Goal: Information Seeking & Learning: Learn about a topic

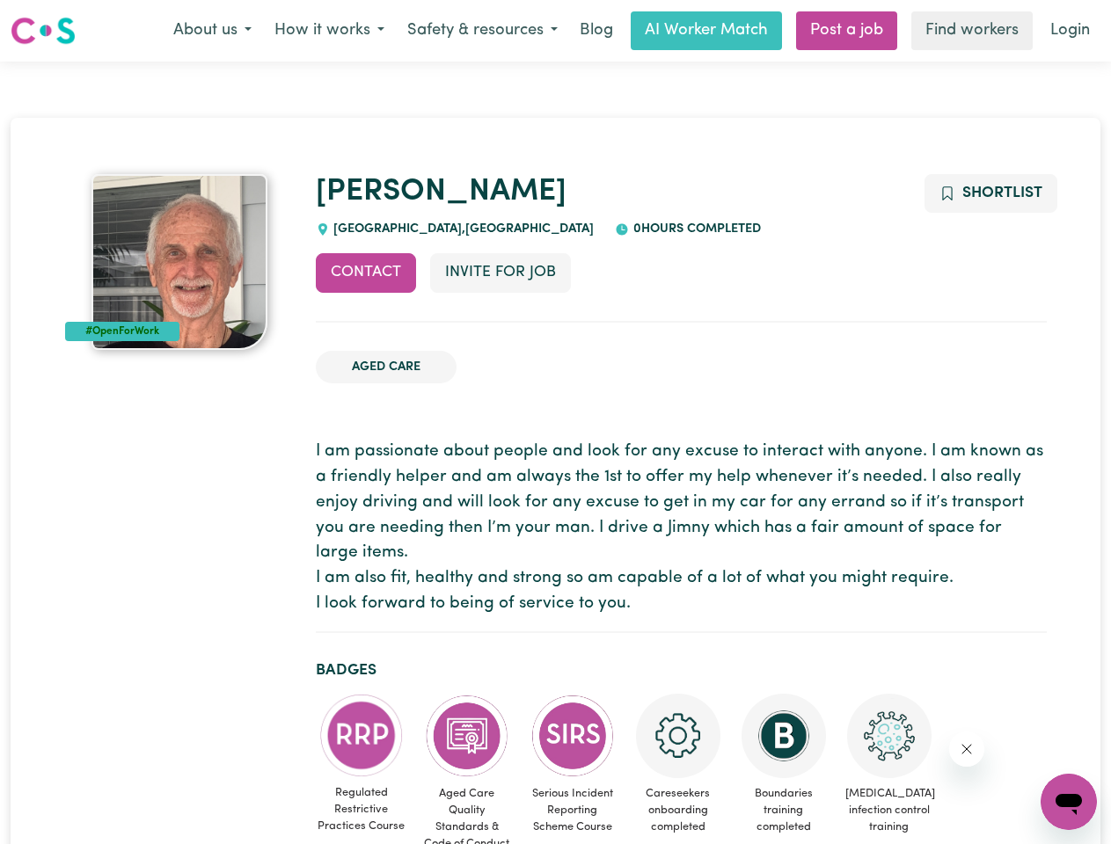
click at [212, 31] on button "About us" at bounding box center [212, 30] width 101 height 37
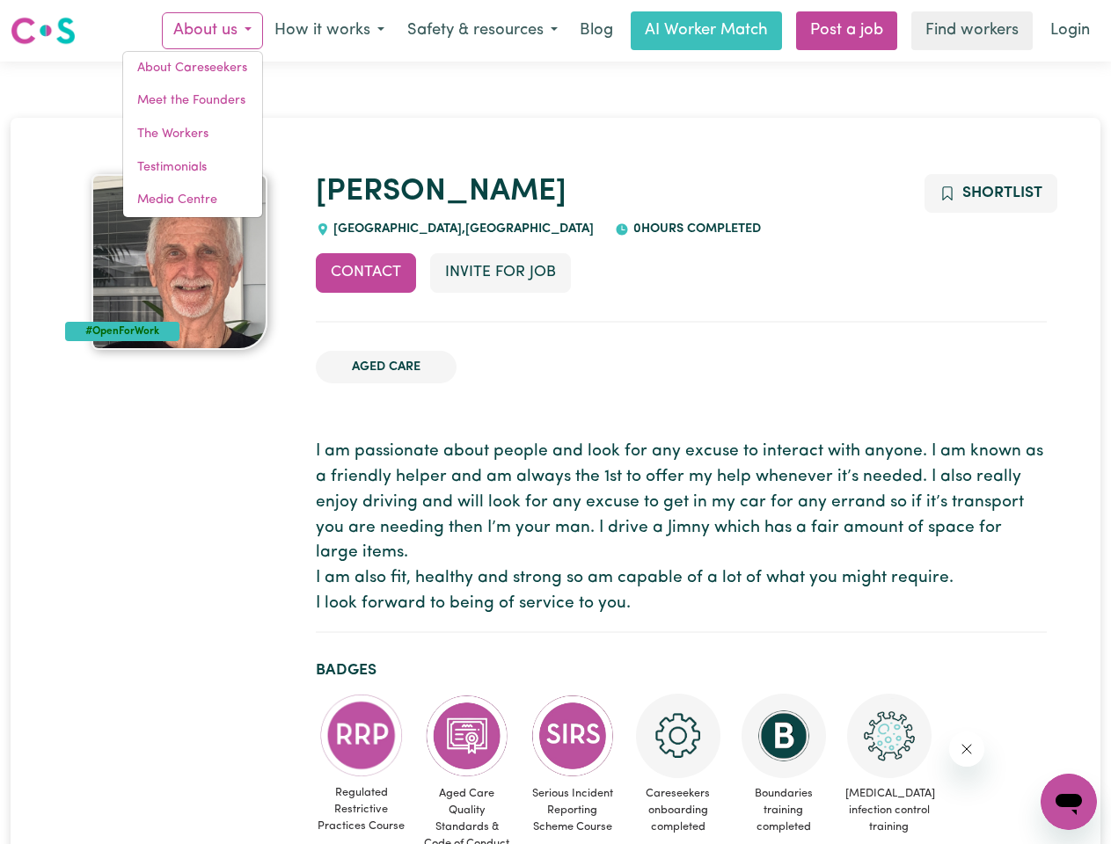
click at [328, 31] on button "How it works" at bounding box center [329, 30] width 133 height 37
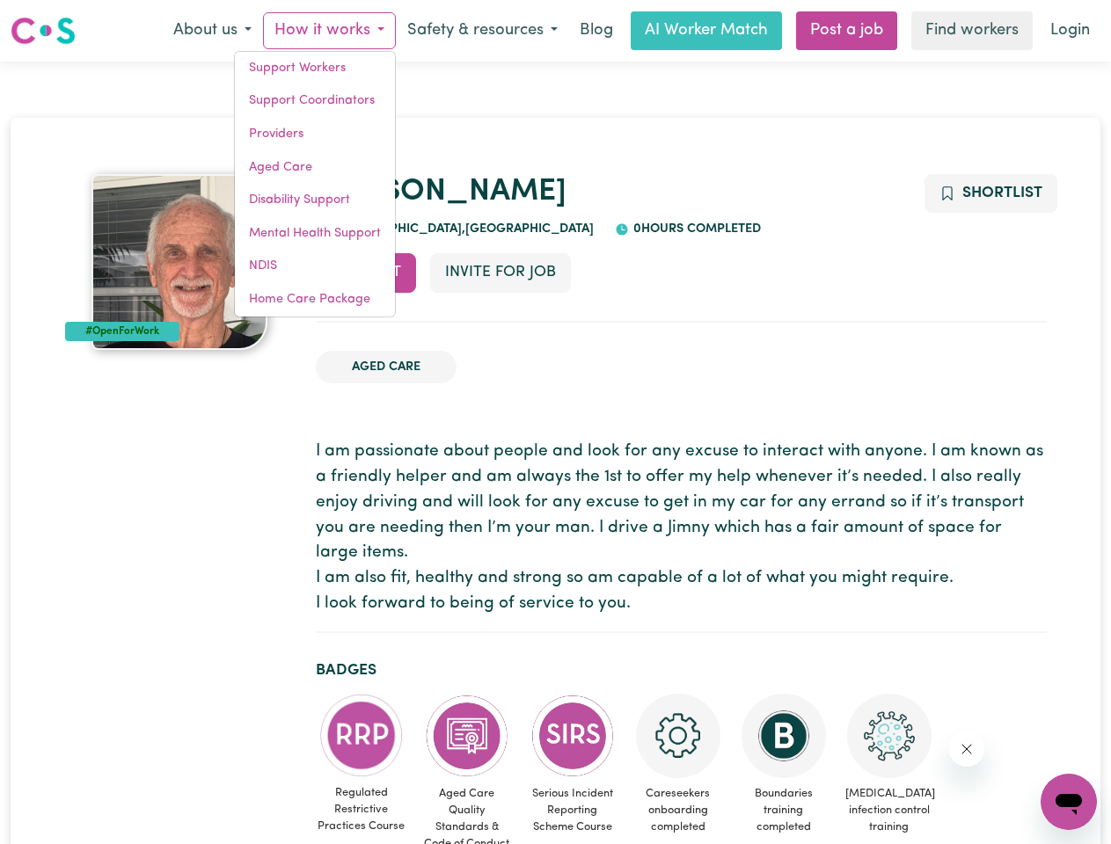
click at [481, 31] on button "Safety & resources" at bounding box center [482, 30] width 173 height 37
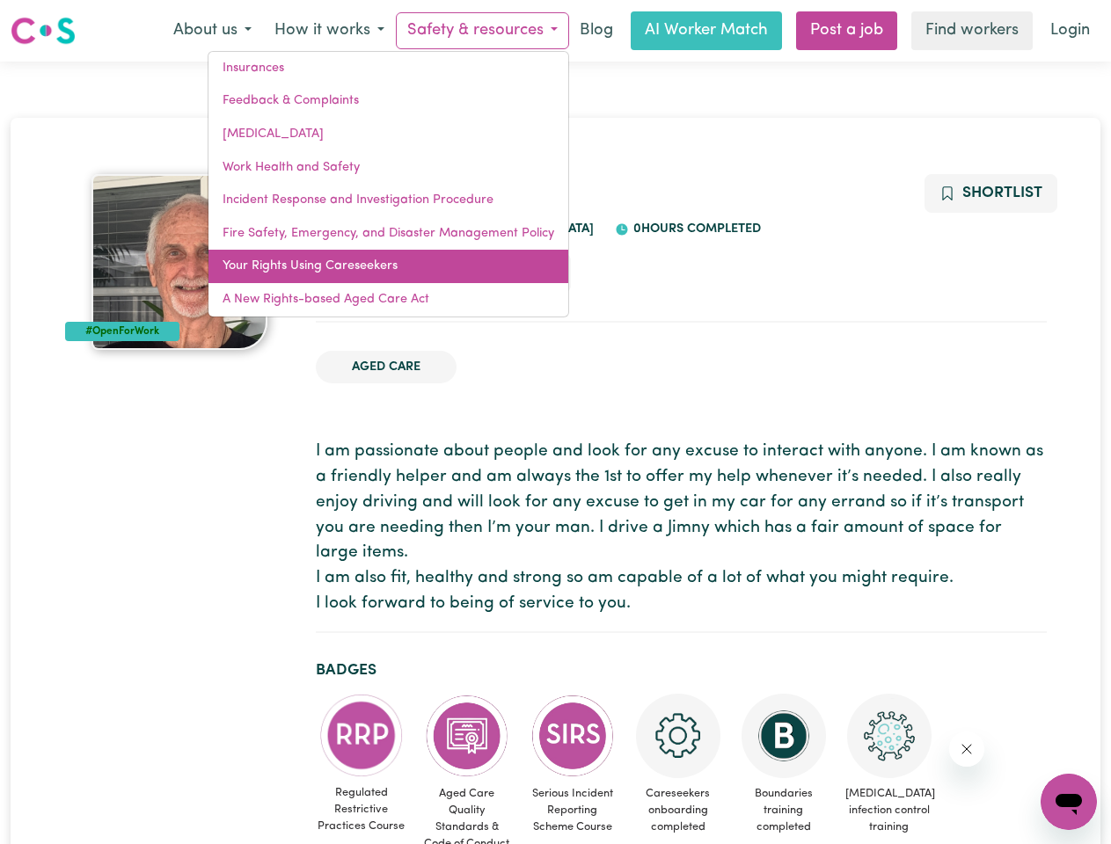
click at [366, 273] on link "Your Rights Using Careseekers" at bounding box center [388, 266] width 360 height 33
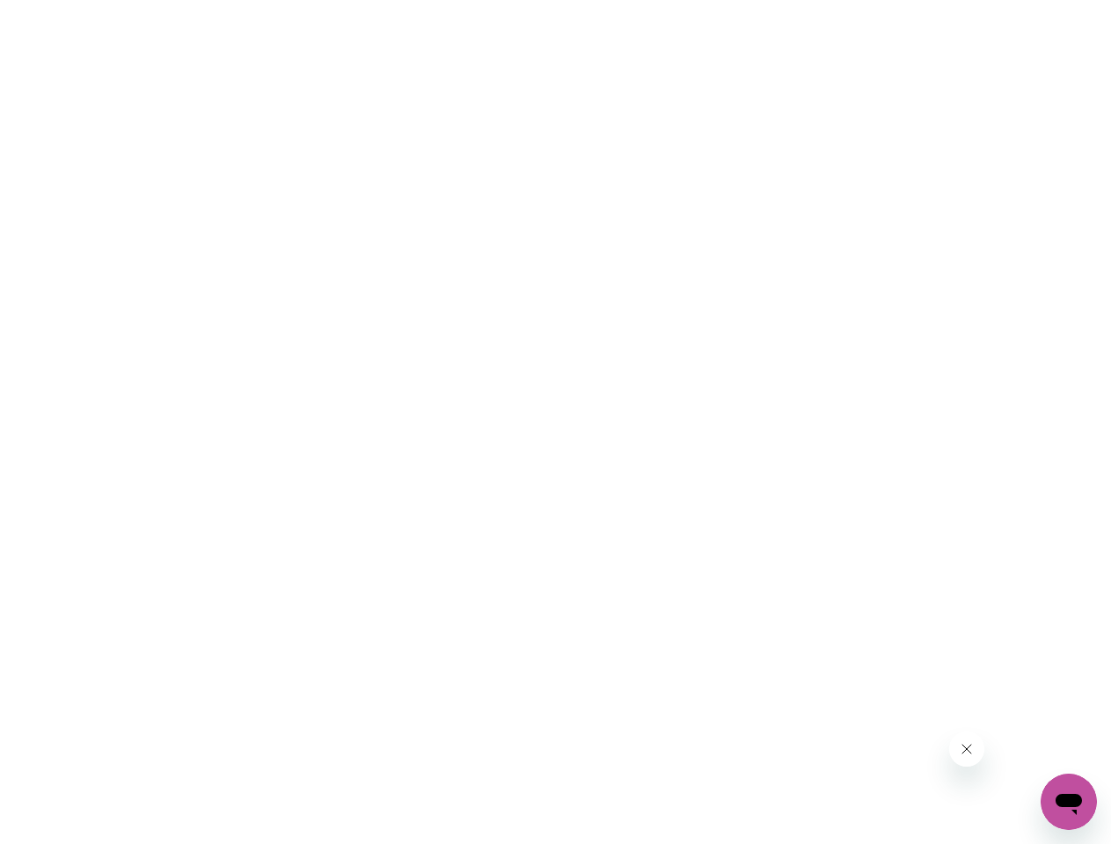
click at [500, 0] on html at bounding box center [555, 0] width 1111 height 0
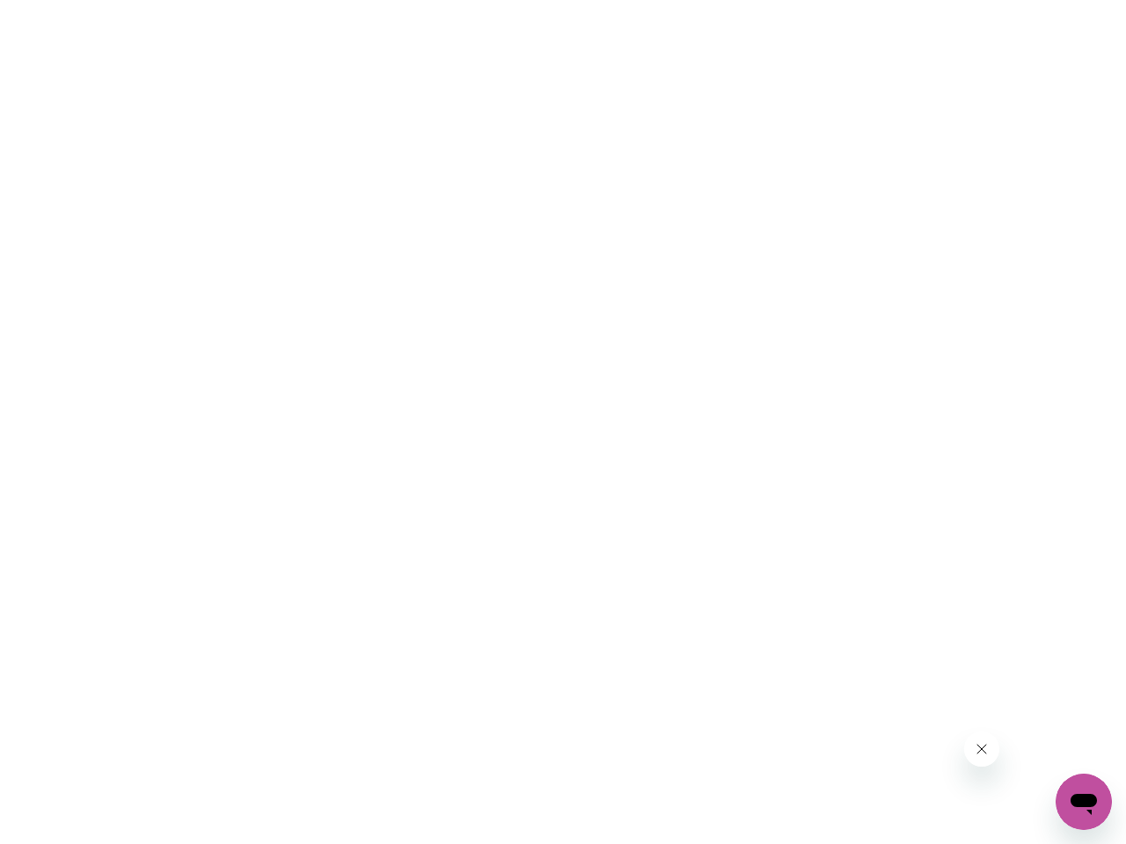
click at [990, 0] on html at bounding box center [563, 0] width 1126 height 0
click at [362, 0] on html at bounding box center [563, 0] width 1126 height 0
click at [467, 0] on html at bounding box center [563, 0] width 1126 height 0
